Goal: Information Seeking & Learning: Learn about a topic

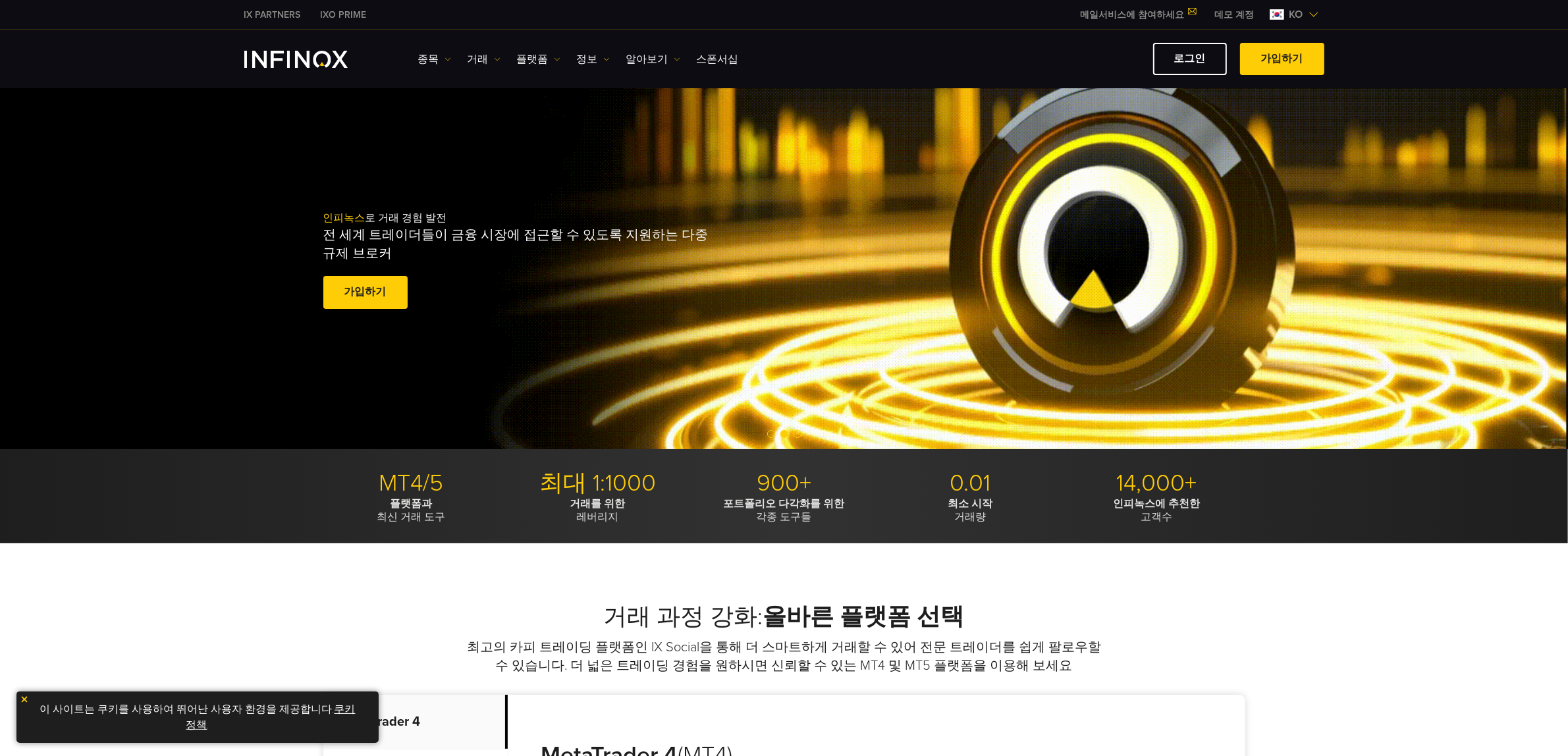
click at [1297, 8] on span "ko" at bounding box center [1296, 14] width 24 height 16
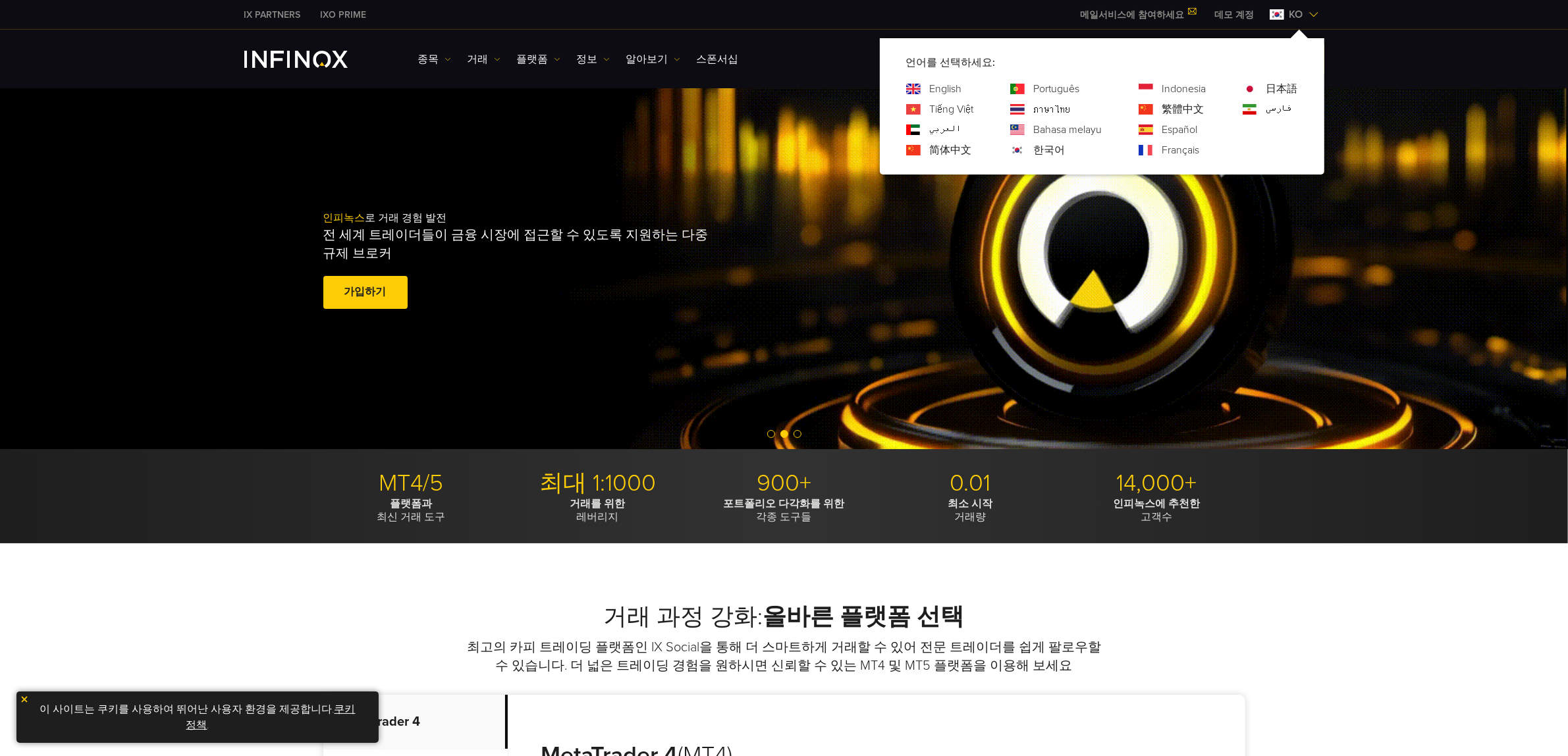
click at [943, 89] on link "English" at bounding box center [945, 89] width 32 height 16
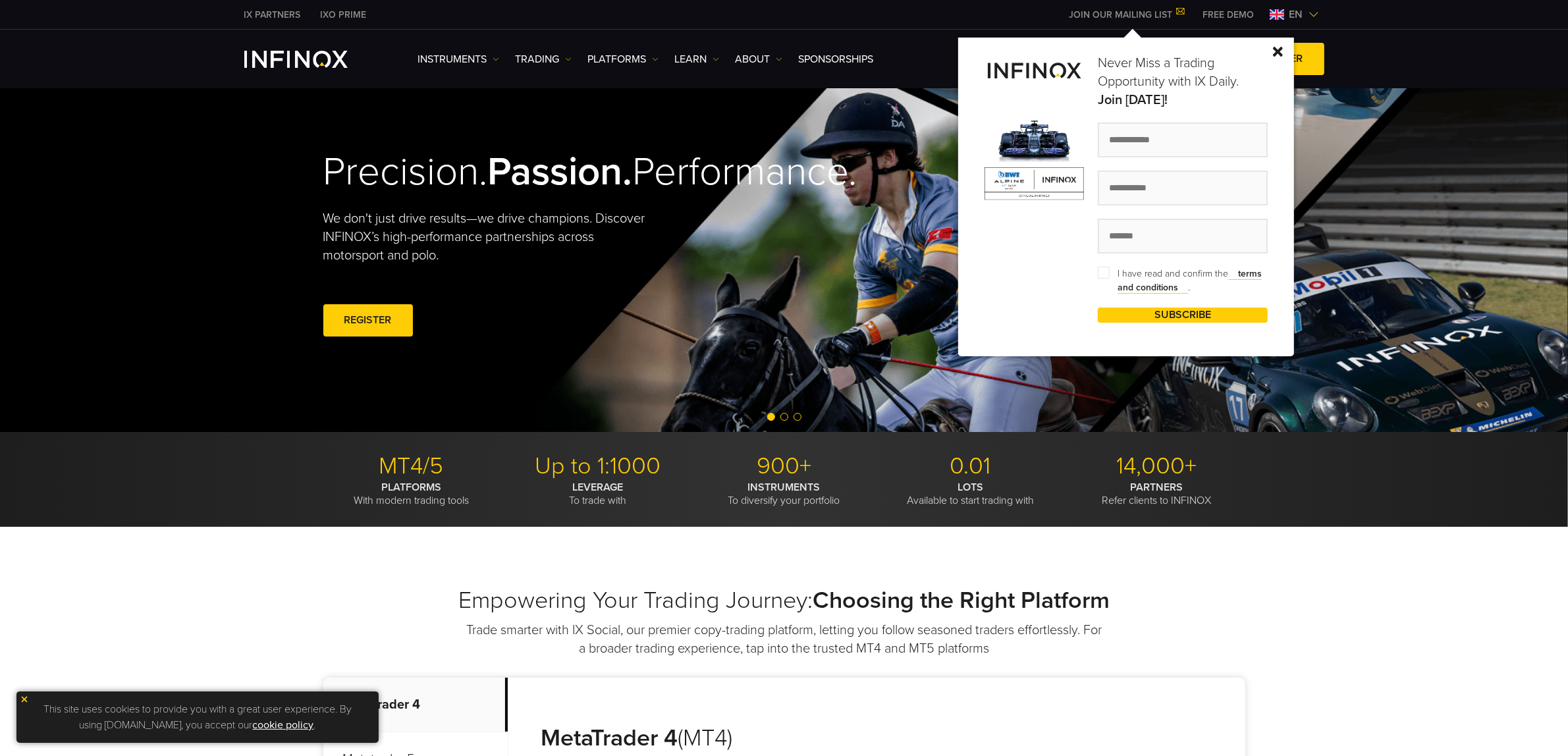
click at [1312, 11] on img at bounding box center [1314, 15] width 11 height 11
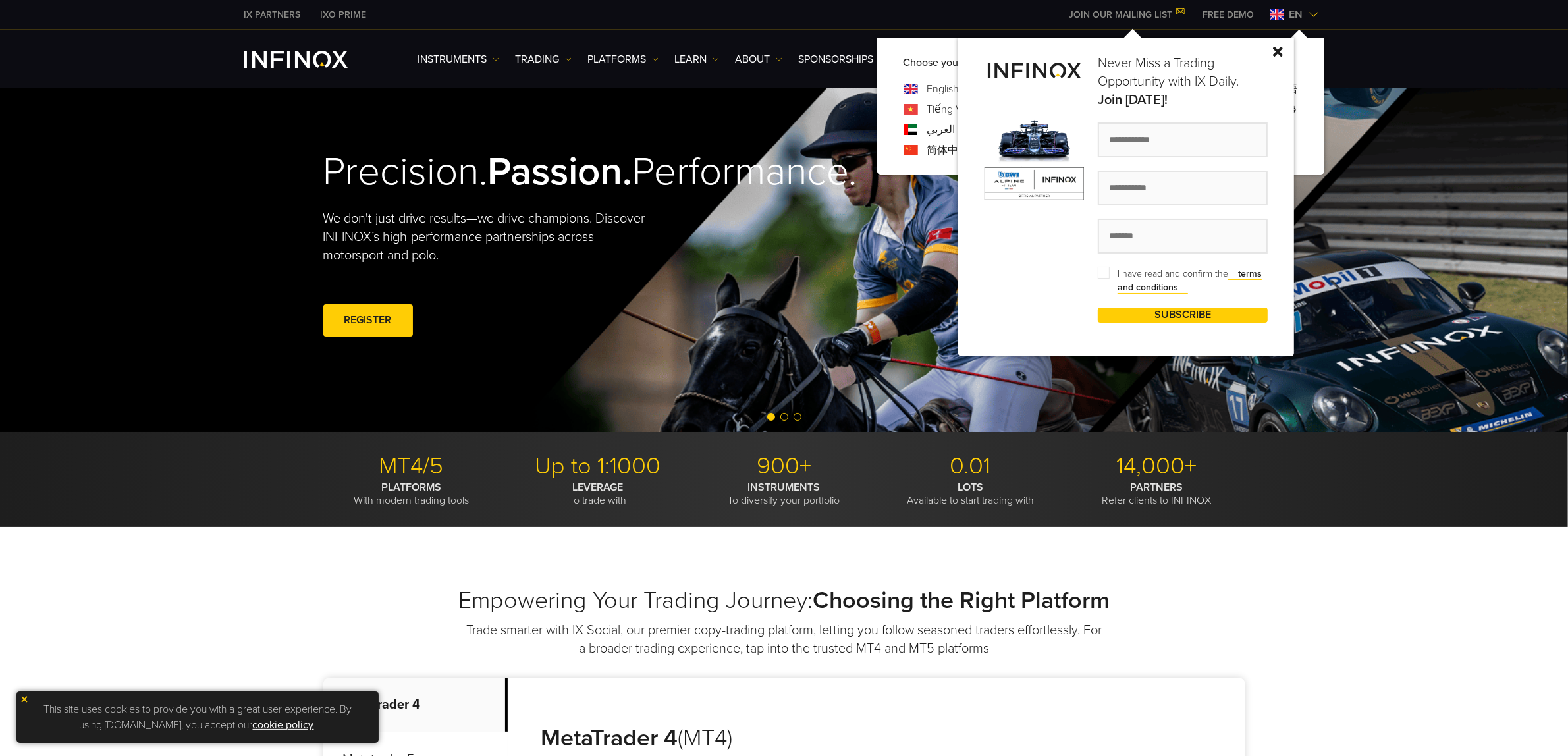
click at [1279, 48] on img at bounding box center [1278, 51] width 10 height 10
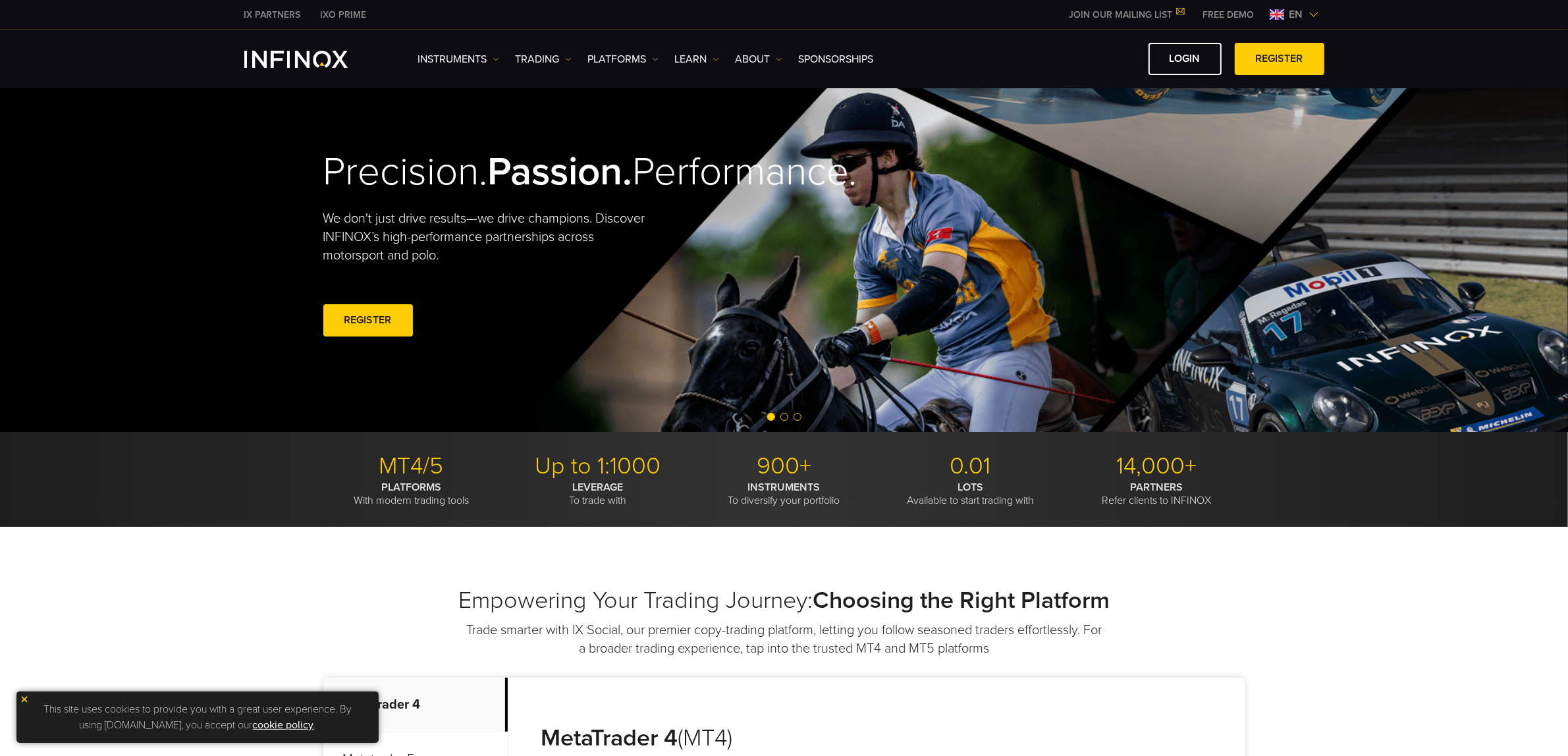
click at [1308, 14] on img at bounding box center [1314, 15] width 11 height 11
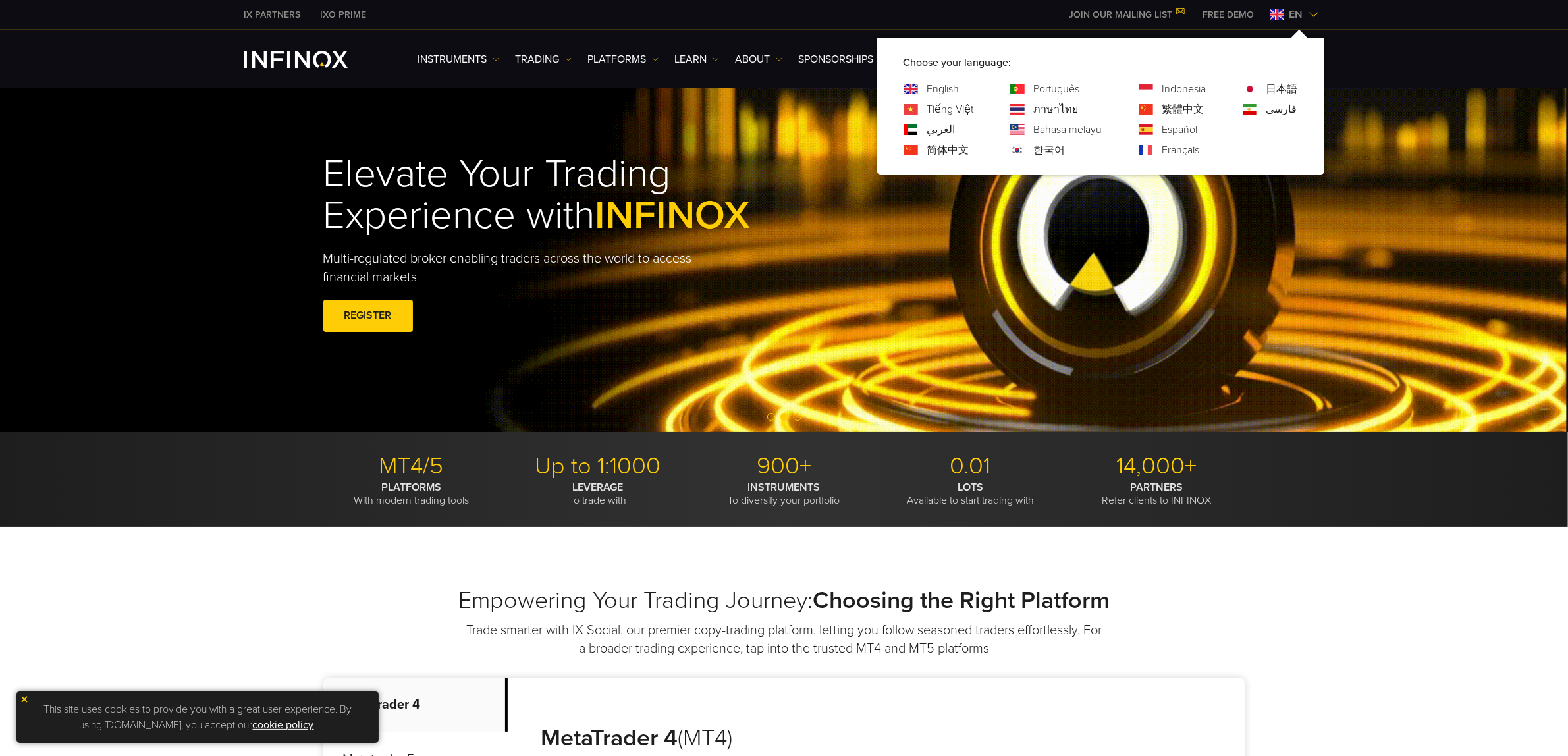
click at [1036, 147] on link "한국어" at bounding box center [1049, 150] width 32 height 16
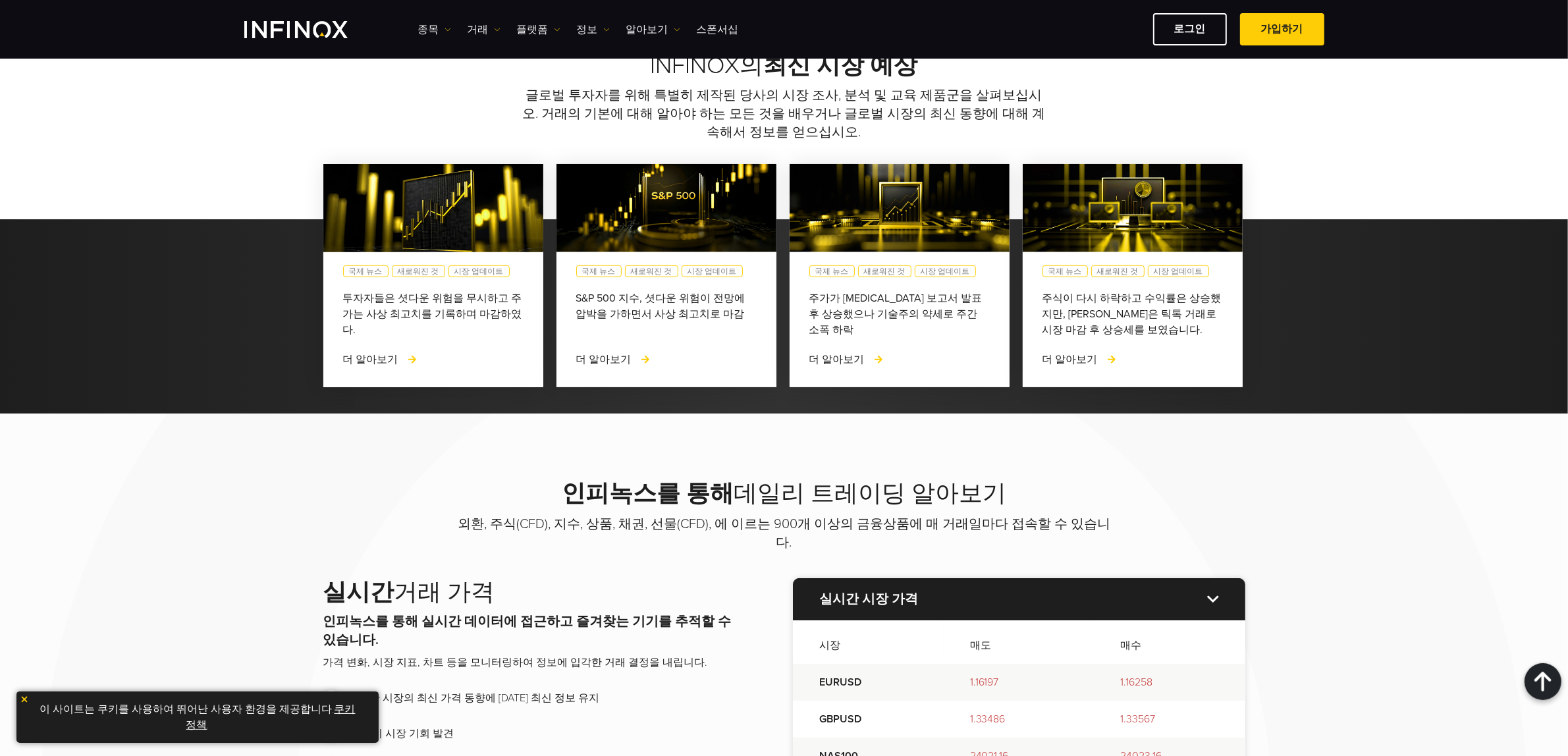
scroll to position [1235, 0]
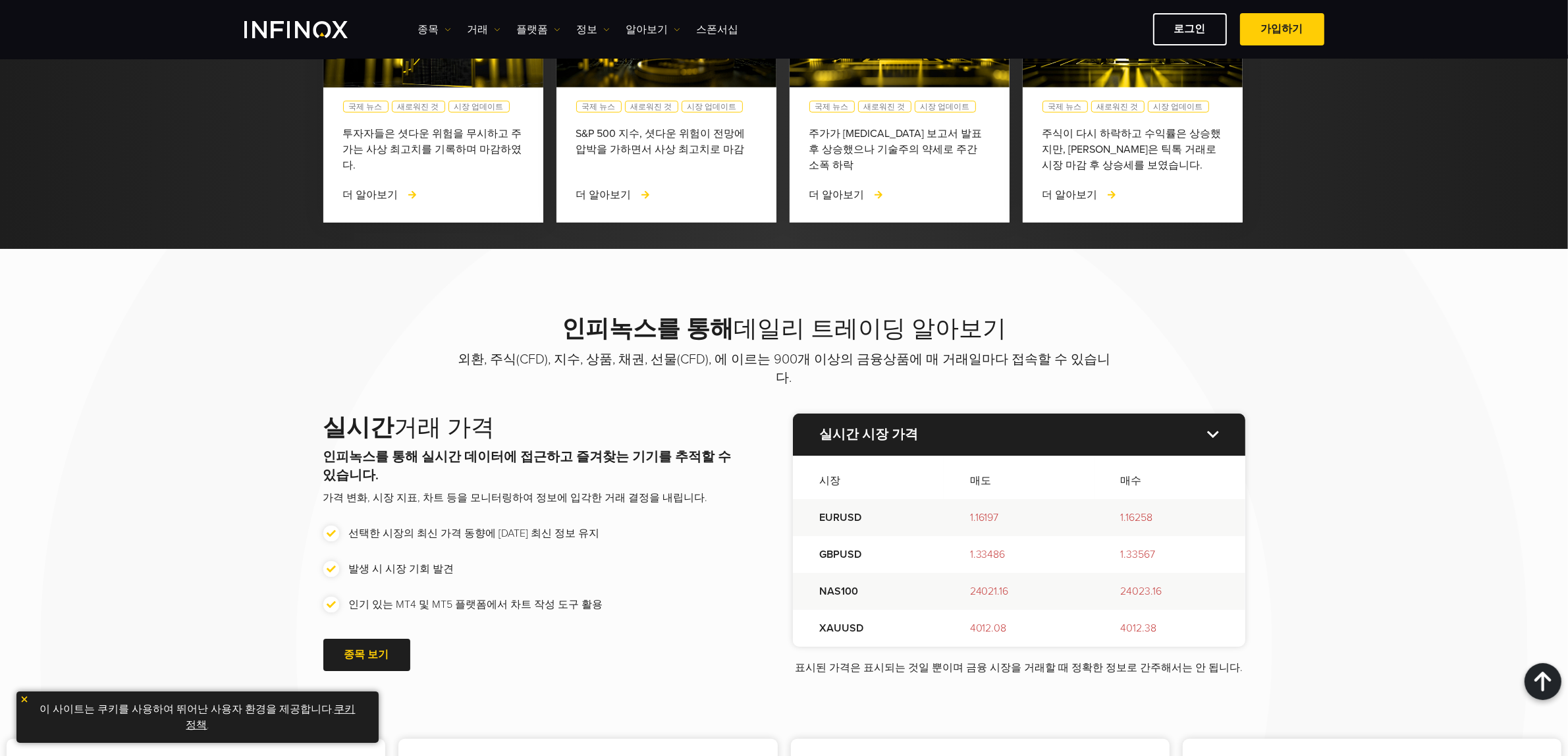
click at [146, 412] on div "인피녹스를 통해 데일리 트레이딩 알아보기 외환, 주식(CFD), 지수, 상품, 채권, 선물(CFD), 에 이르는 900개 이상의 금융상품에 매…" at bounding box center [784, 615] width 1568 height 732
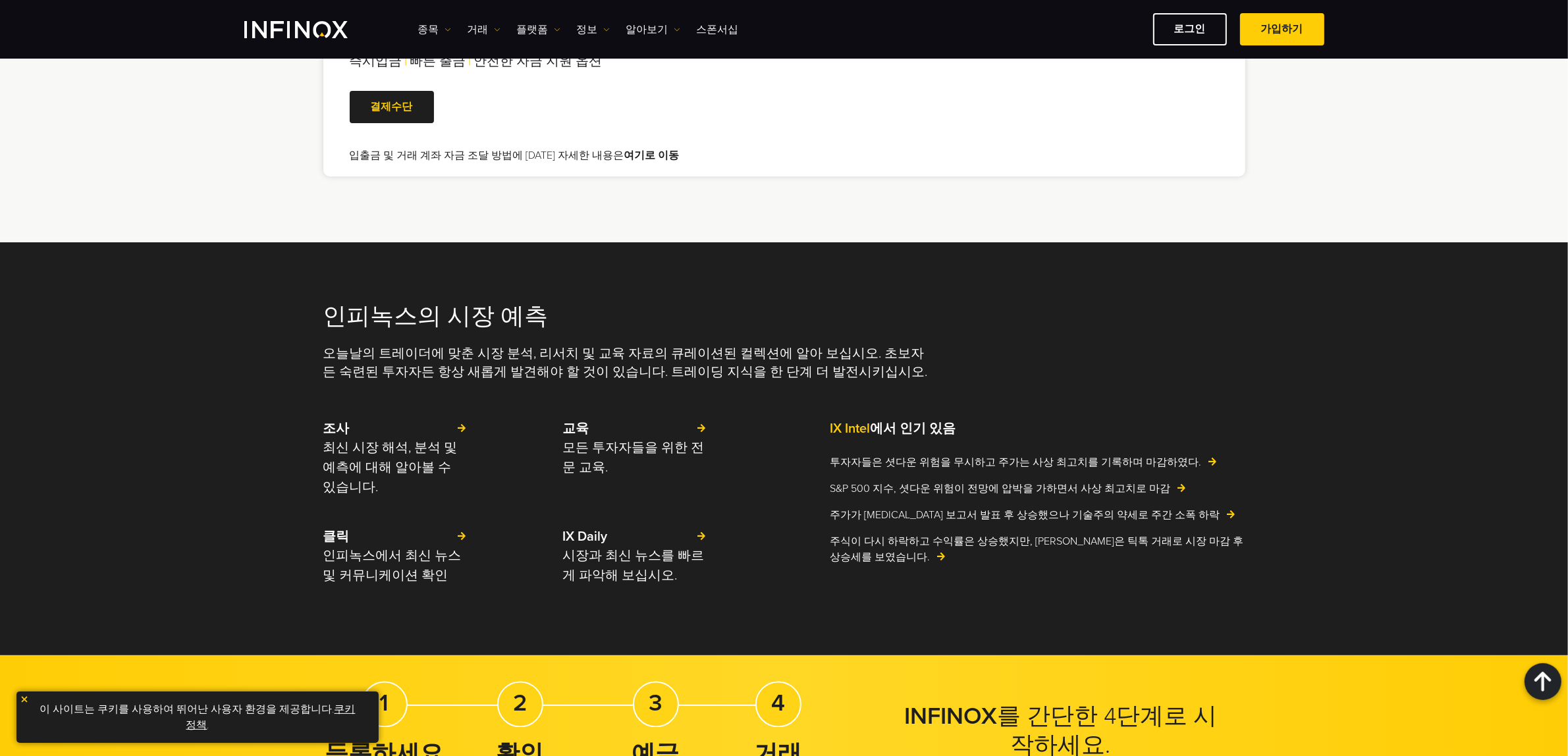
scroll to position [2387, 0]
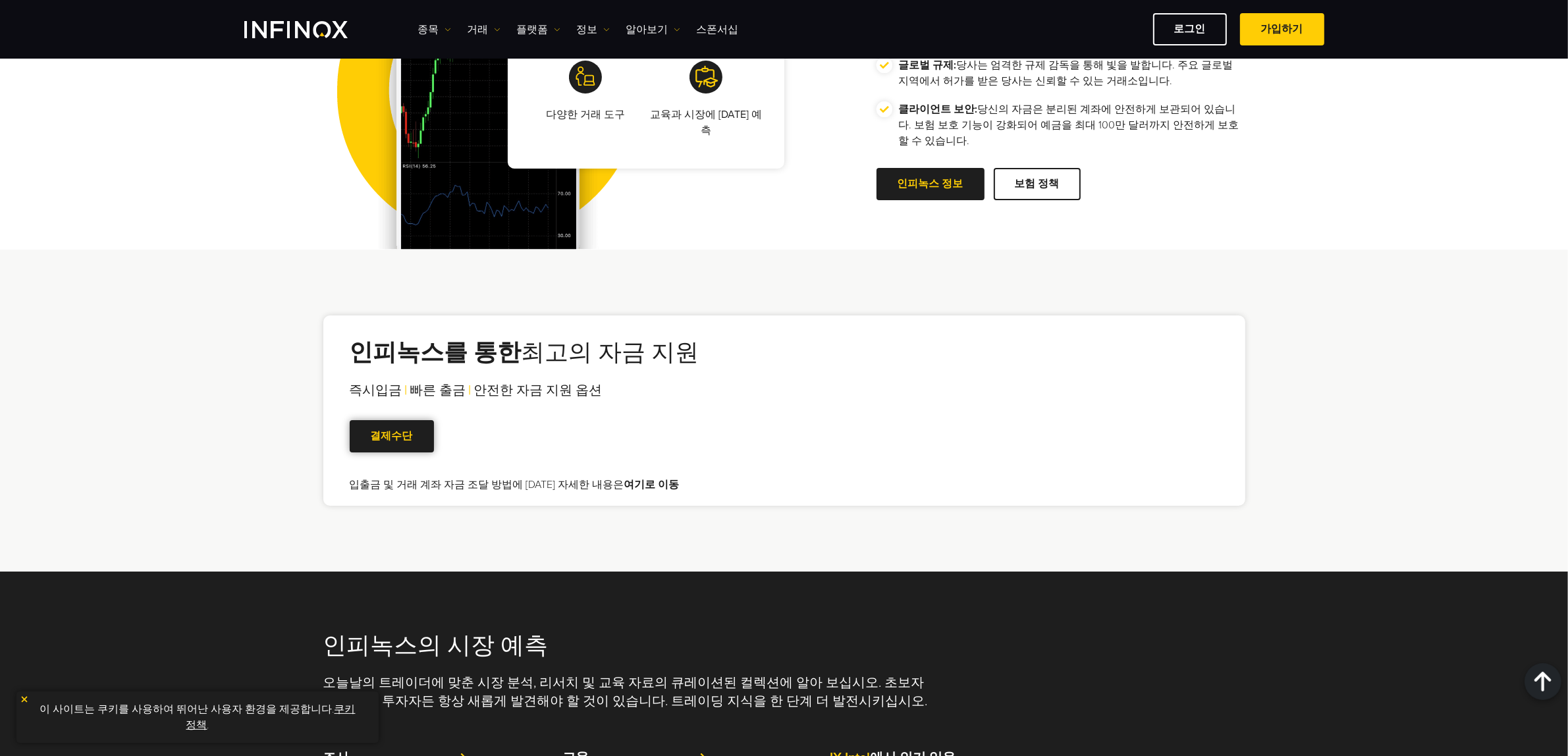
click at [397, 440] on link "결제수단" at bounding box center [392, 436] width 84 height 32
